Goal: Find specific page/section

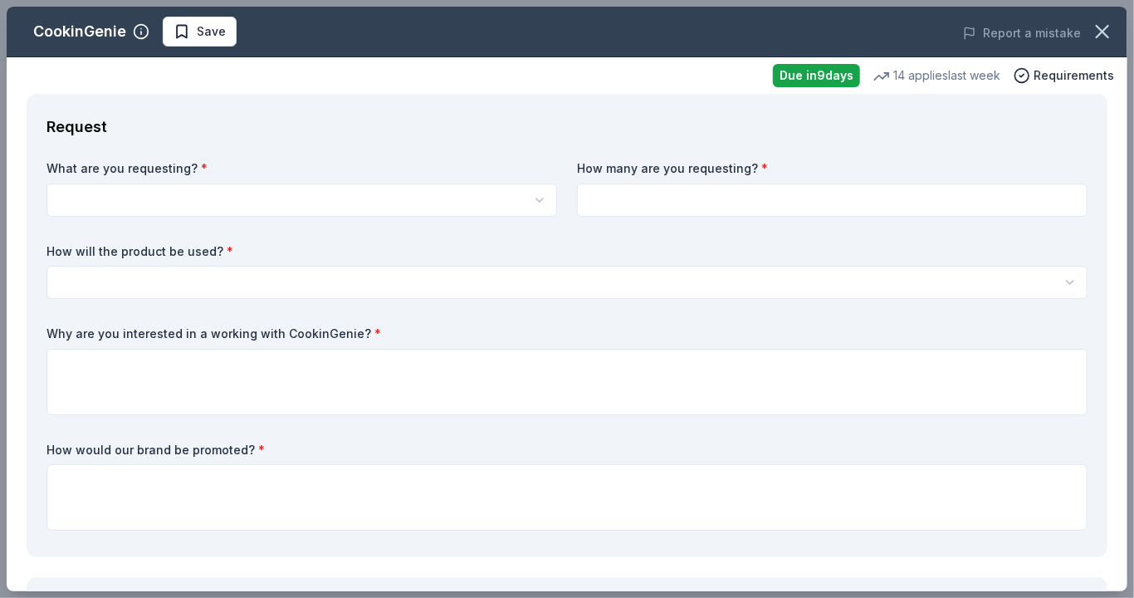
scroll to position [1, 0]
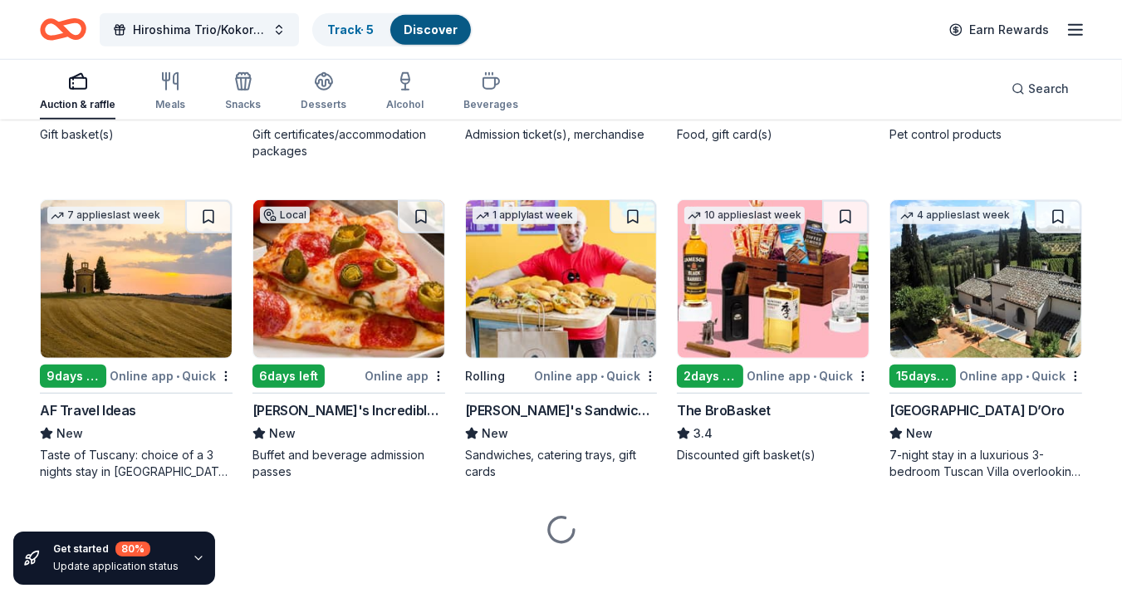
scroll to position [1081, 0]
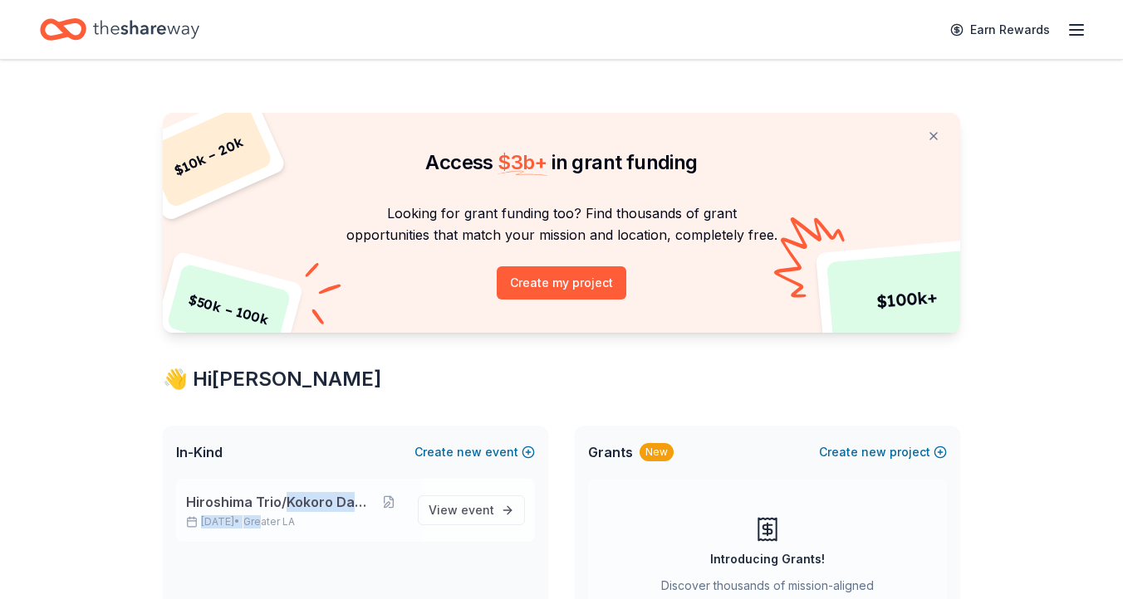
click at [286, 515] on div "Hiroshima Trio/Kokoro Dance [DATE] • Greater LA" at bounding box center [295, 510] width 218 height 37
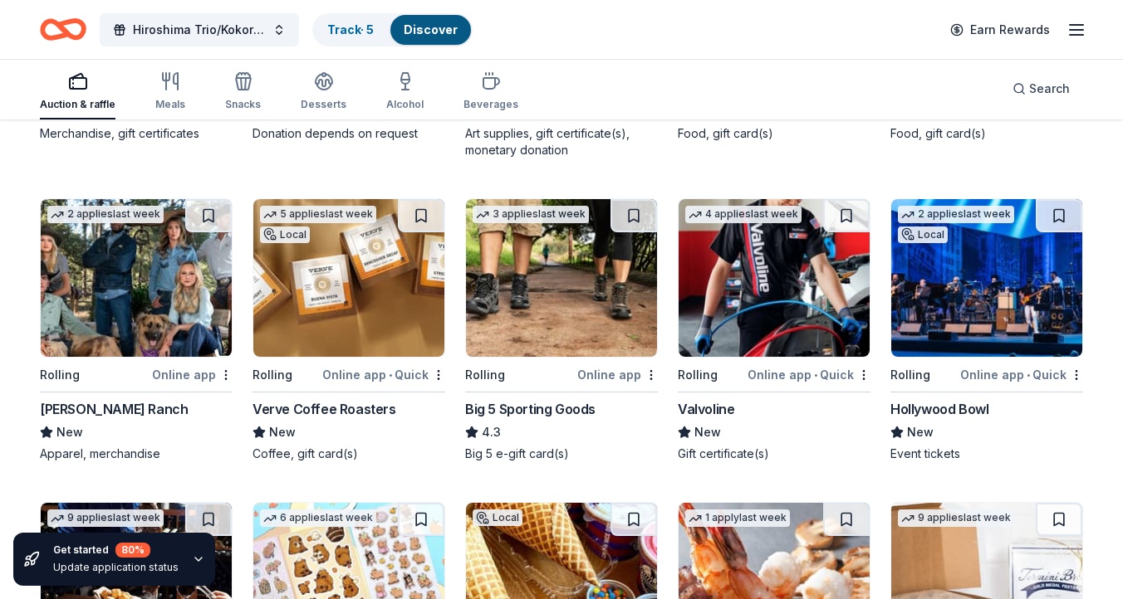
scroll to position [4274, 0]
